Goal: Check status: Check status

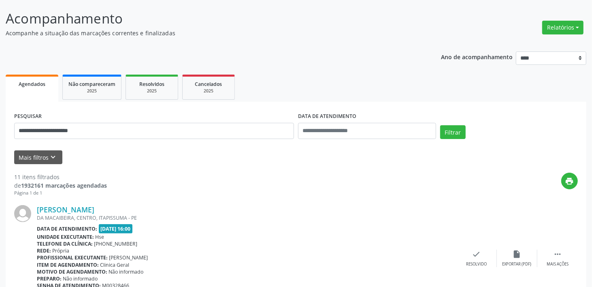
scroll to position [81, 0]
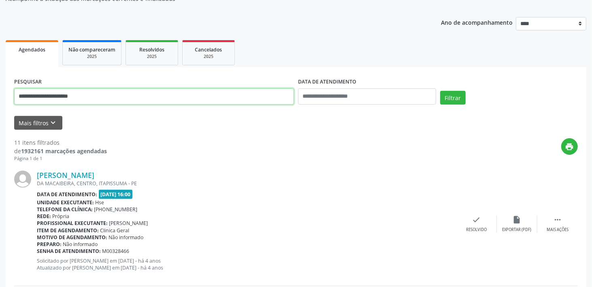
drag, startPoint x: 104, startPoint y: 96, endPoint x: 47, endPoint y: 96, distance: 56.3
click at [51, 96] on input "**********" at bounding box center [154, 96] width 280 height 16
drag, startPoint x: 24, startPoint y: 100, endPoint x: 0, endPoint y: 91, distance: 25.7
type input "**********"
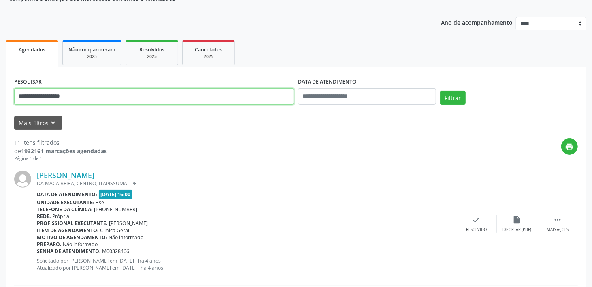
drag, startPoint x: 81, startPoint y: 99, endPoint x: 0, endPoint y: 96, distance: 81.0
click at [49, 97] on input "text" at bounding box center [154, 96] width 280 height 16
paste input "**********"
type input "**********"
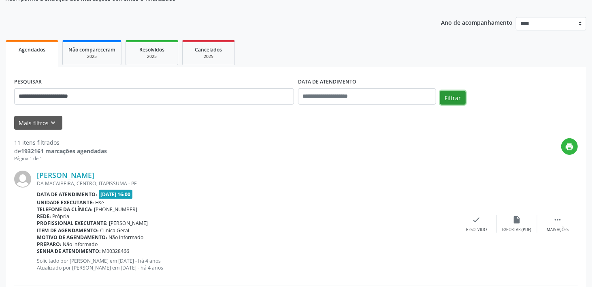
click at [452, 96] on button "Filtrar" at bounding box center [452, 98] width 25 height 14
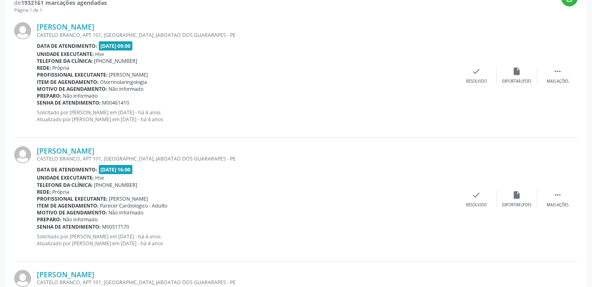
scroll to position [243, 0]
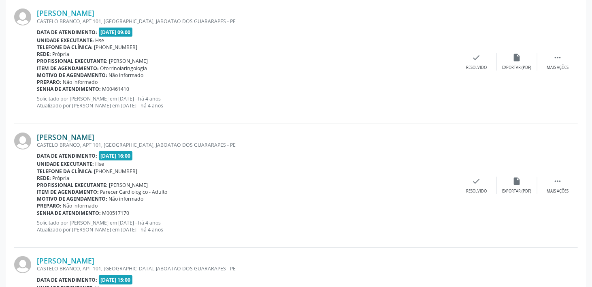
click at [94, 135] on link "[PERSON_NAME]" at bounding box center [65, 136] width 57 height 9
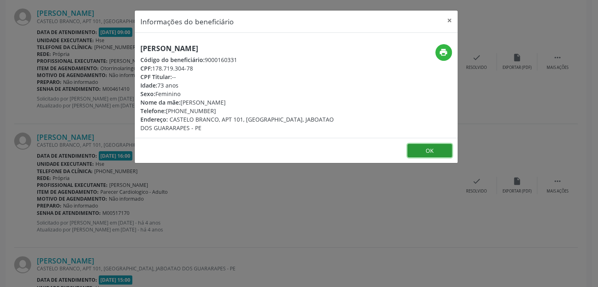
click at [422, 155] on button "OK" at bounding box center [430, 151] width 45 height 14
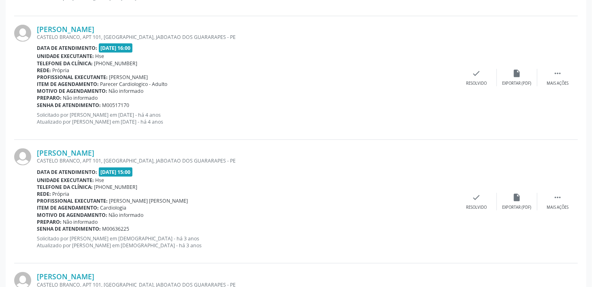
scroll to position [364, 0]
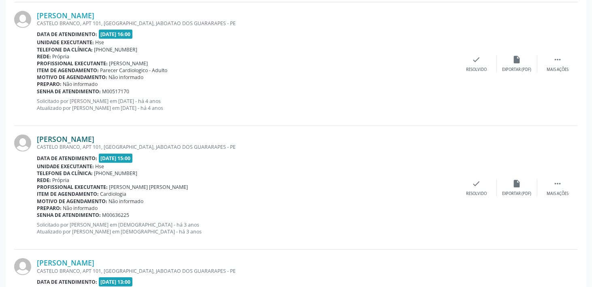
click at [89, 135] on link "[PERSON_NAME]" at bounding box center [65, 138] width 57 height 9
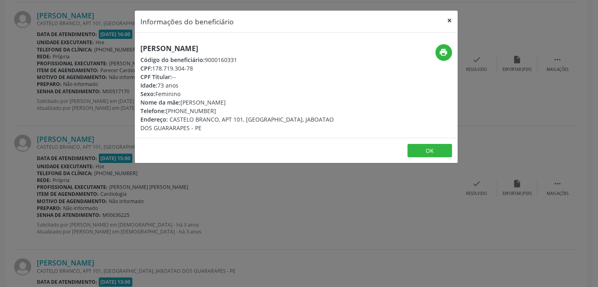
click at [450, 22] on button "×" at bounding box center [450, 21] width 16 height 20
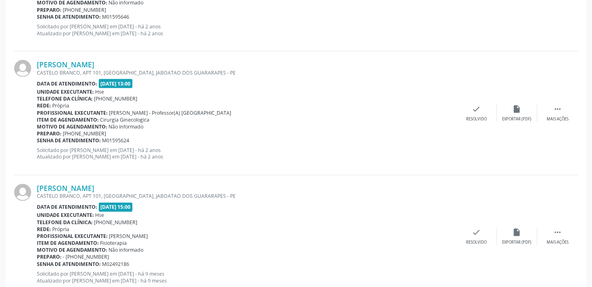
scroll to position [890, 0]
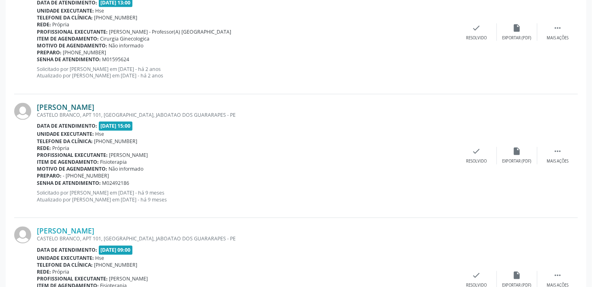
click at [91, 104] on link "[PERSON_NAME]" at bounding box center [65, 107] width 57 height 9
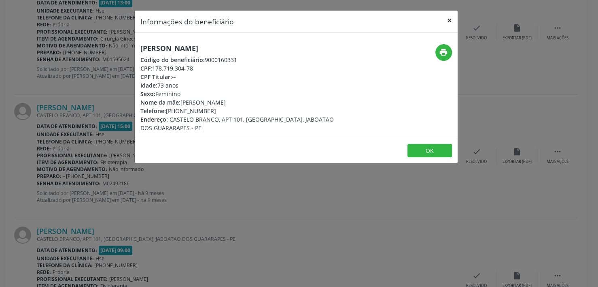
click at [447, 20] on button "×" at bounding box center [450, 21] width 16 height 20
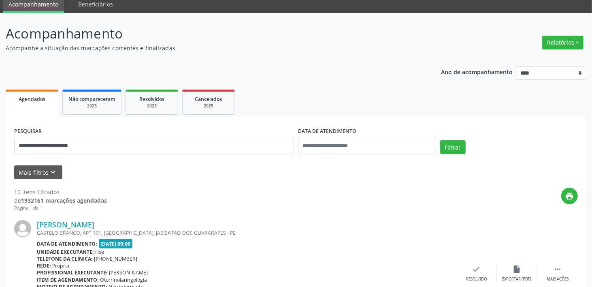
scroll to position [81, 0]
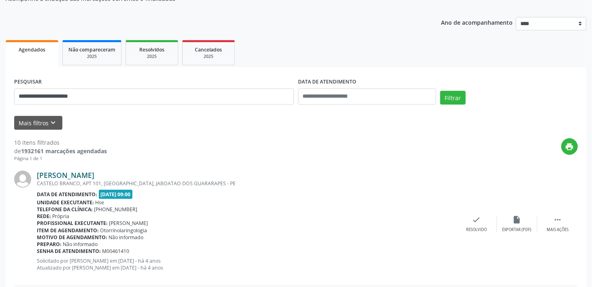
click at [94, 178] on link "[PERSON_NAME]" at bounding box center [65, 174] width 57 height 9
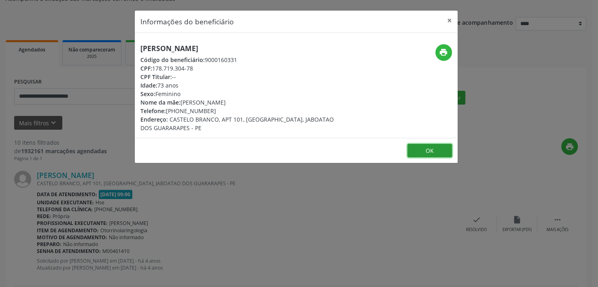
click at [421, 149] on button "OK" at bounding box center [430, 151] width 45 height 14
